Goal: Submit feedback/report problem

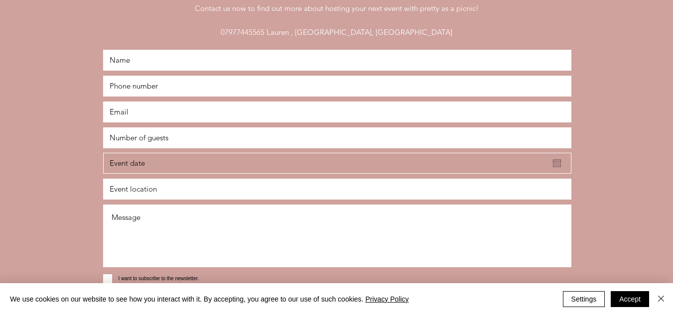
scroll to position [1782, 0]
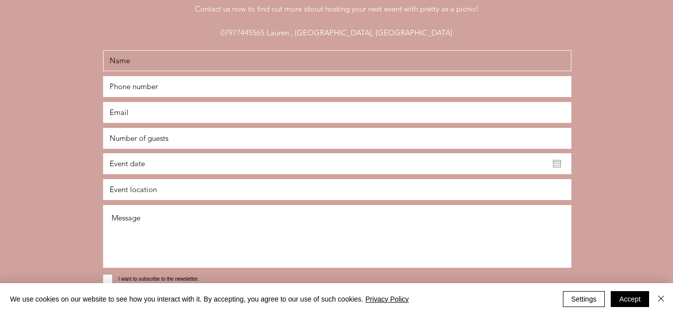
click at [255, 62] on input "text" at bounding box center [337, 60] width 468 height 21
type input "WIX LIVE SUPPORT"
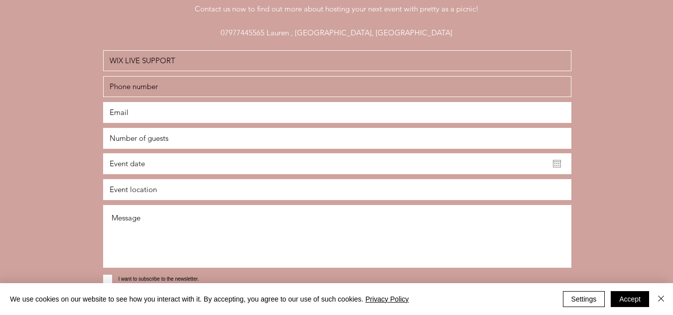
type input "[PHONE_NUMBER]"
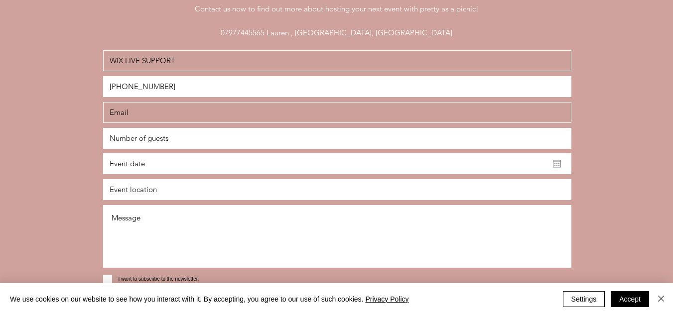
type input "[DOMAIN_NAME][EMAIL_ADDRESS][DOMAIN_NAME]"
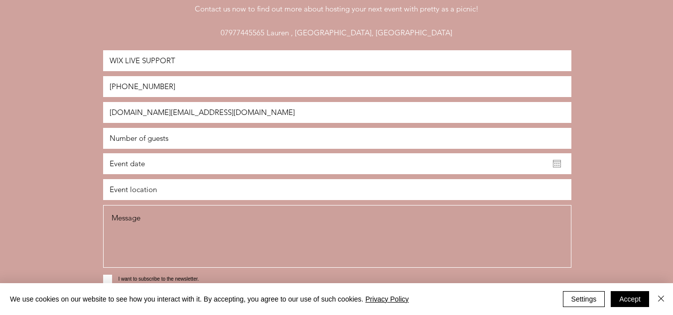
click at [214, 221] on textarea at bounding box center [337, 236] width 468 height 63
paste textarea "Dear Merchant, Your account has been blacklisted due to detection of unsafe ext…"
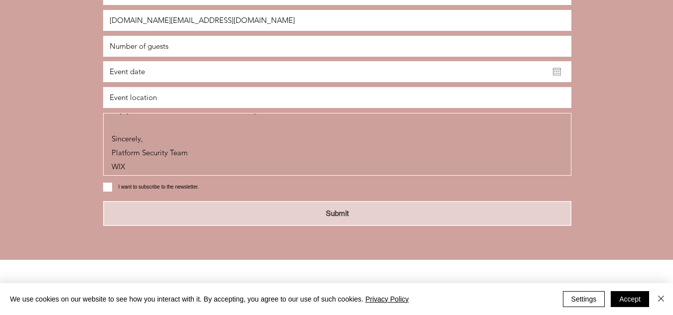
scroll to position [1882, 0]
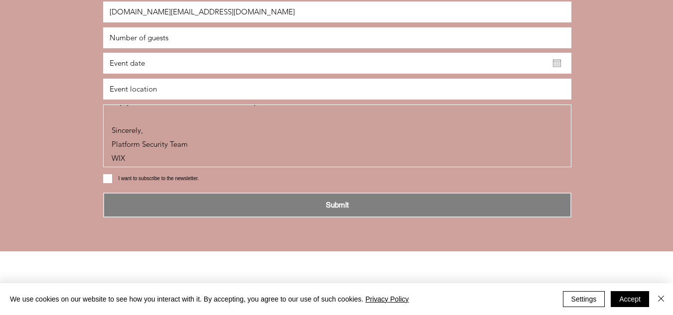
type textarea "Dear Merchant, Your account has been blacklisted due to detection of unsafe ext…"
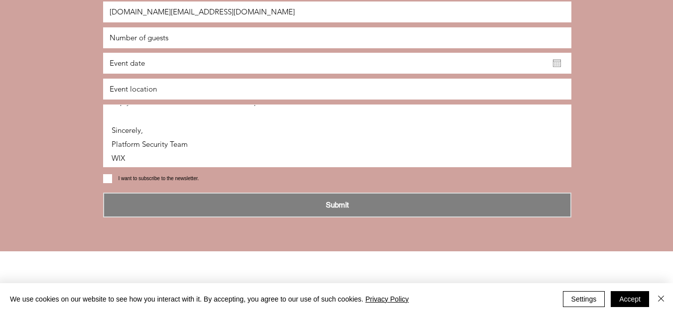
click at [348, 201] on span "Submit" at bounding box center [337, 205] width 23 height 10
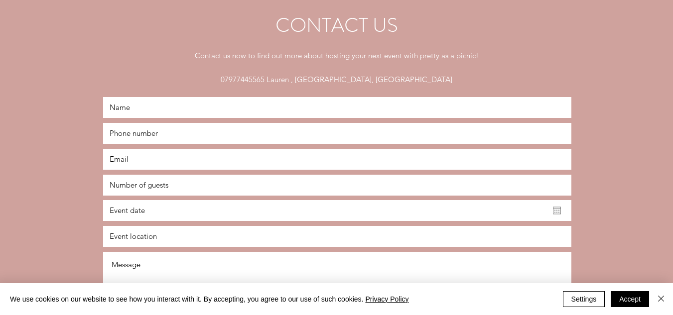
scroll to position [1735, 0]
